Goal: Navigation & Orientation: Find specific page/section

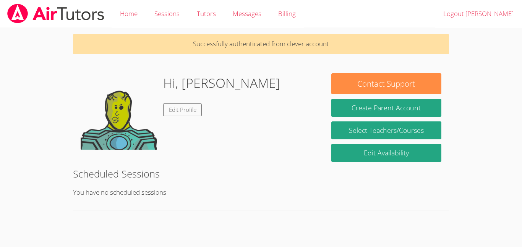
click at [116, 110] on img at bounding box center [119, 111] width 76 height 76
click at [112, 106] on img at bounding box center [119, 111] width 76 height 76
click at [199, 158] on div "Successfully authenticated from clever account Hi, [PERSON_NAME] Edit Profile C…" at bounding box center [261, 125] width 392 height 194
click at [122, 109] on img at bounding box center [119, 111] width 76 height 76
click at [199, 158] on div "Successfully authenticated from clever account Hi, [PERSON_NAME] Edit Profile C…" at bounding box center [261, 125] width 392 height 194
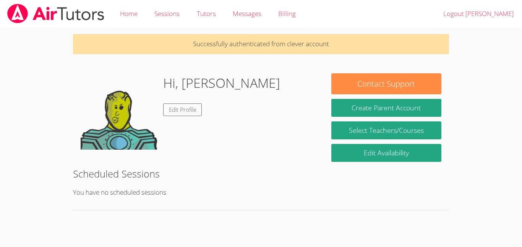
click at [131, 112] on img at bounding box center [119, 111] width 76 height 76
click at [199, 158] on div "Successfully authenticated from clever account Hi, [PERSON_NAME] Edit Profile C…" at bounding box center [261, 125] width 392 height 194
click at [114, 123] on img at bounding box center [119, 111] width 76 height 76
click at [199, 158] on div "Successfully authenticated from clever account Hi, [PERSON_NAME] Edit Profile C…" at bounding box center [261, 125] width 392 height 194
